Goal: Information Seeking & Learning: Learn about a topic

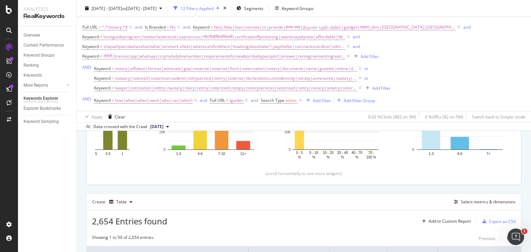
scroll to position [127, 0]
click at [31, 62] on div "Ranking" at bounding box center [31, 65] width 15 height 7
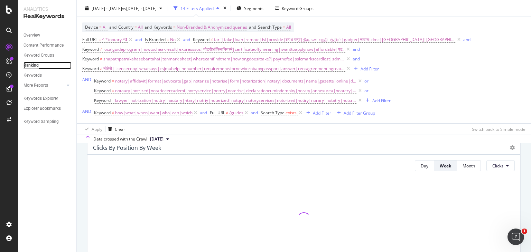
scroll to position [55, 0]
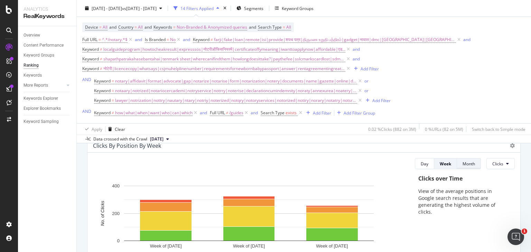
click at [463, 166] on div "Month" at bounding box center [469, 164] width 12 height 6
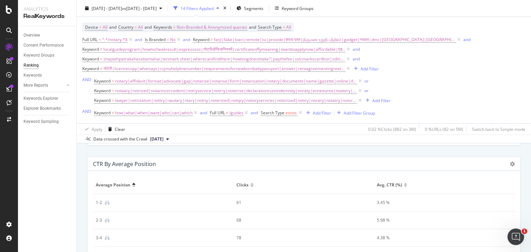
scroll to position [727, 0]
click at [510, 164] on icon at bounding box center [512, 164] width 5 height 5
click at [459, 147] on span "Chart (by Value)" at bounding box center [473, 145] width 52 height 6
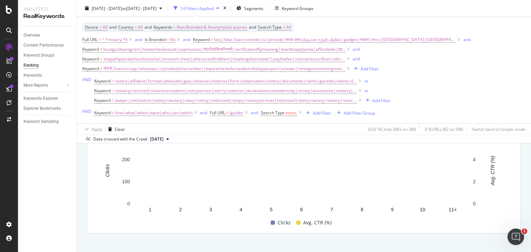
scroll to position [778, 0]
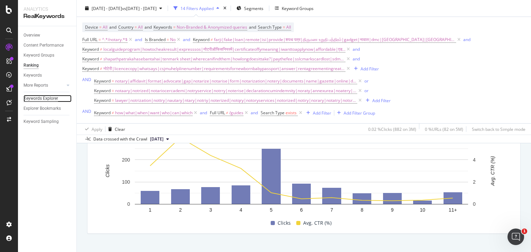
click at [39, 99] on div "Keywords Explorer" at bounding box center [41, 98] width 35 height 7
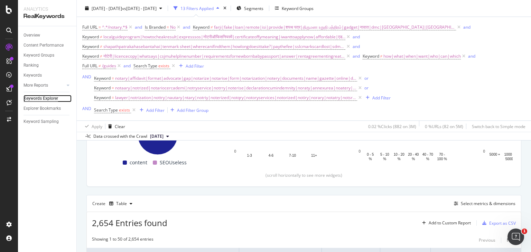
scroll to position [135, 0]
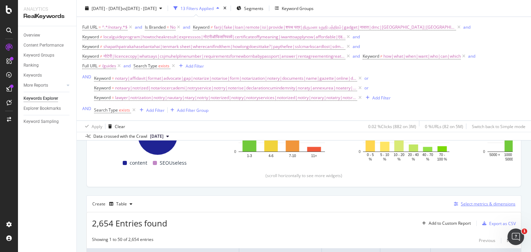
click at [461, 204] on div "Select metrics & dimensions" at bounding box center [488, 204] width 55 height 6
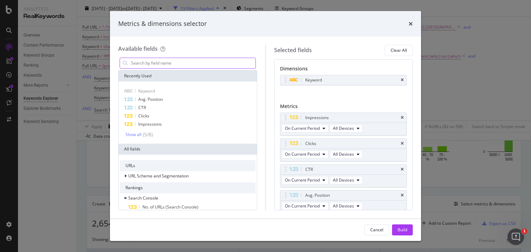
click at [148, 63] on input "modal" at bounding box center [192, 63] width 125 height 10
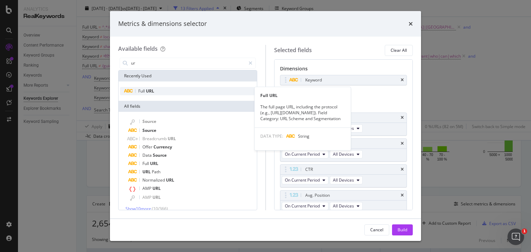
type input "ur"
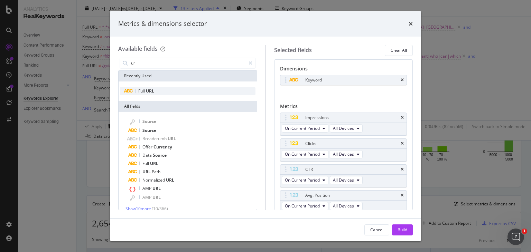
click at [152, 89] on span "URL" at bounding box center [150, 91] width 8 height 6
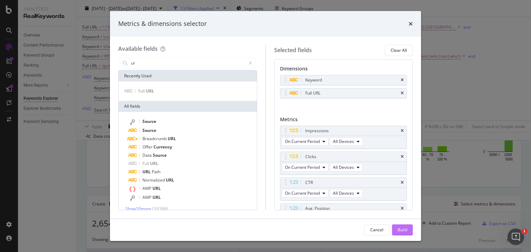
click at [406, 231] on div "Build" at bounding box center [403, 230] width 10 height 6
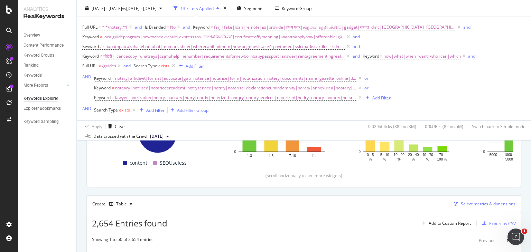
click at [477, 203] on div "Select metrics & dimensions" at bounding box center [488, 204] width 55 height 6
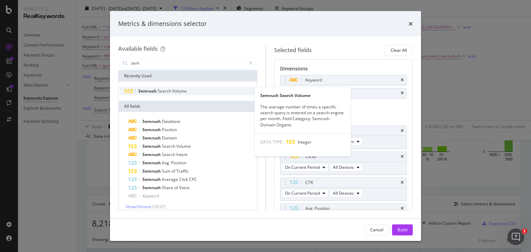
type input "sem"
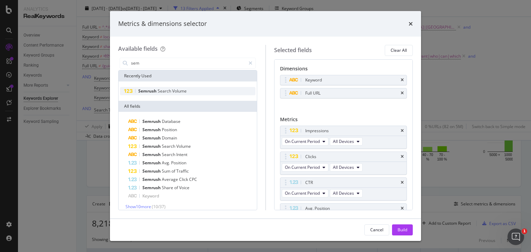
click at [171, 89] on span "Search" at bounding box center [165, 91] width 15 height 6
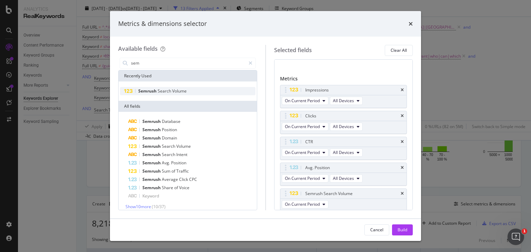
scroll to position [41, 0]
click at [399, 230] on div "Build" at bounding box center [403, 230] width 10 height 6
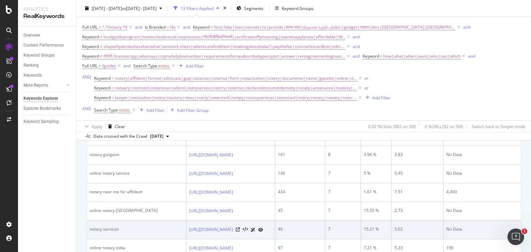
scroll to position [539, 0]
